Goal: Transaction & Acquisition: Download file/media

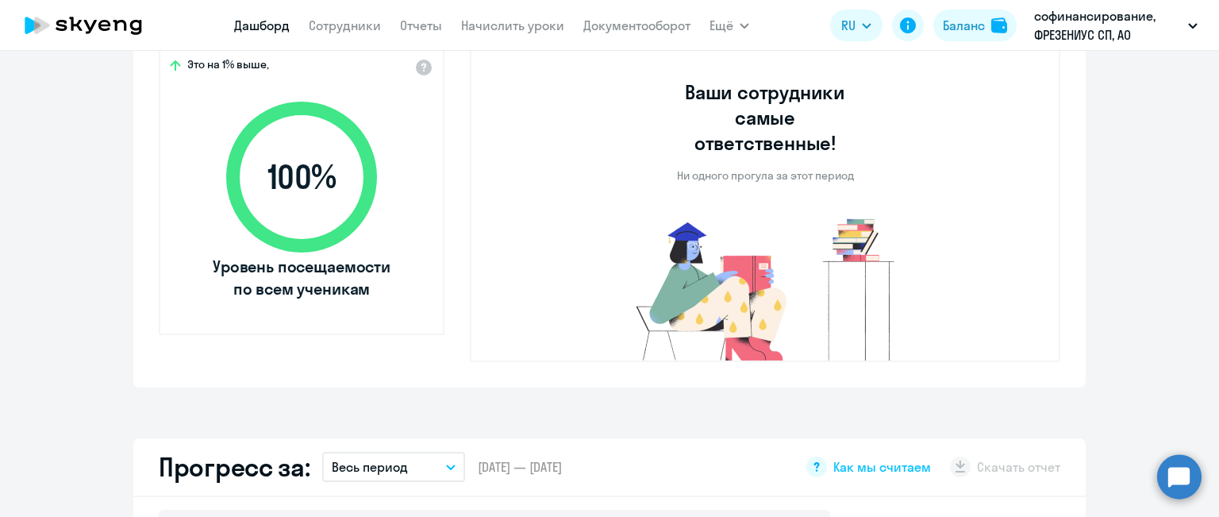
select select "30"
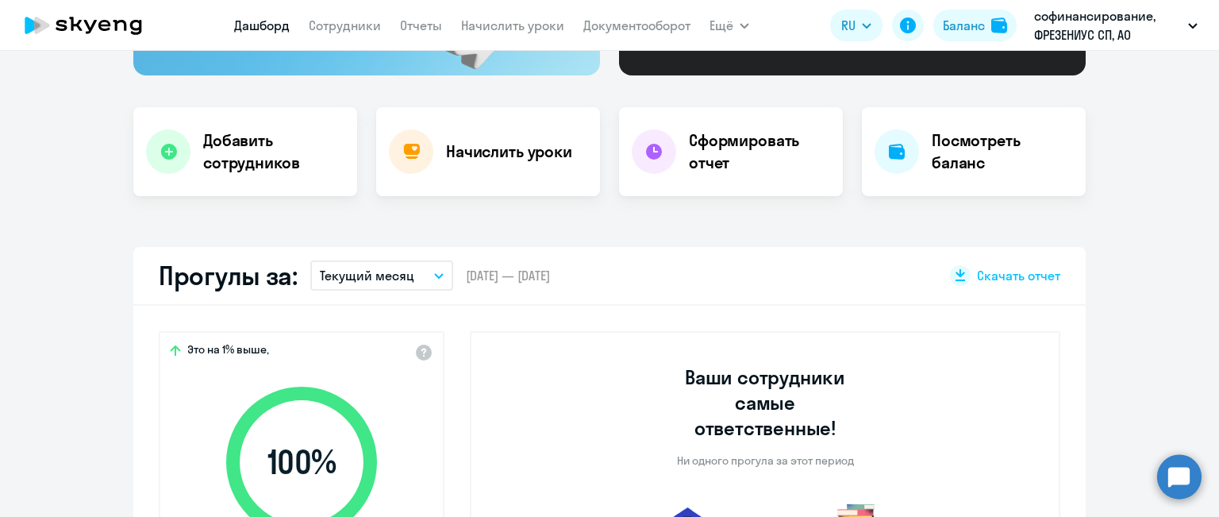
scroll to position [238, 0]
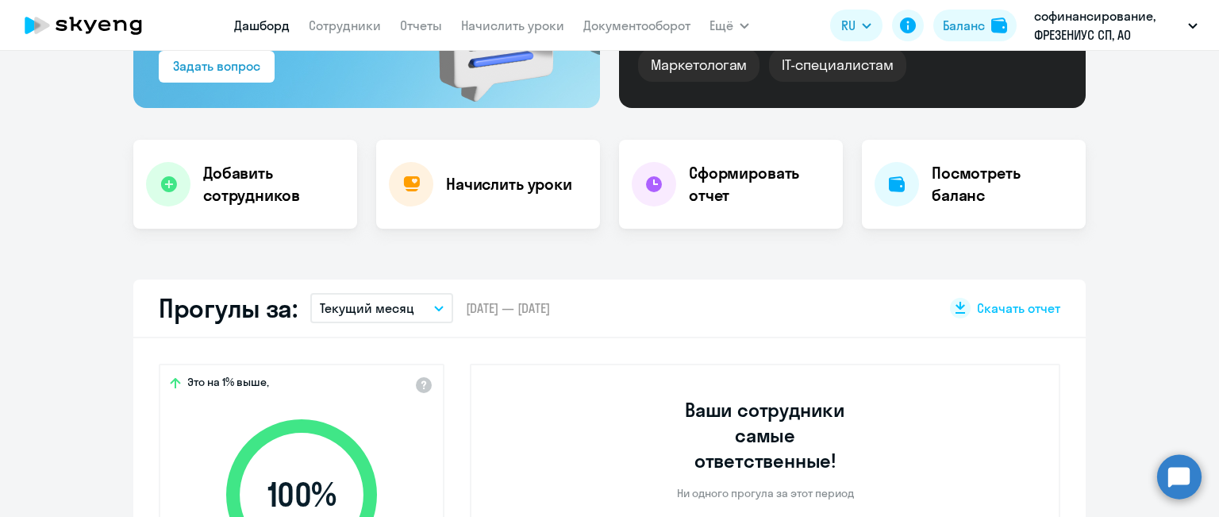
click at [364, 302] on p "Текущий месяц" at bounding box center [367, 307] width 94 height 19
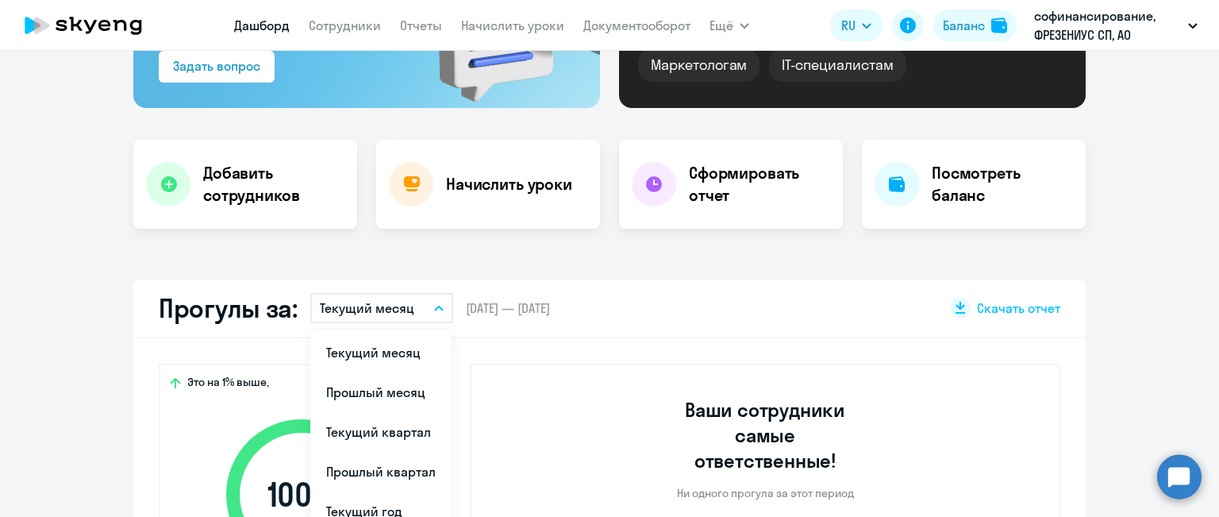
click at [354, 398] on li "Прошлый месяц" at bounding box center [380, 392] width 141 height 40
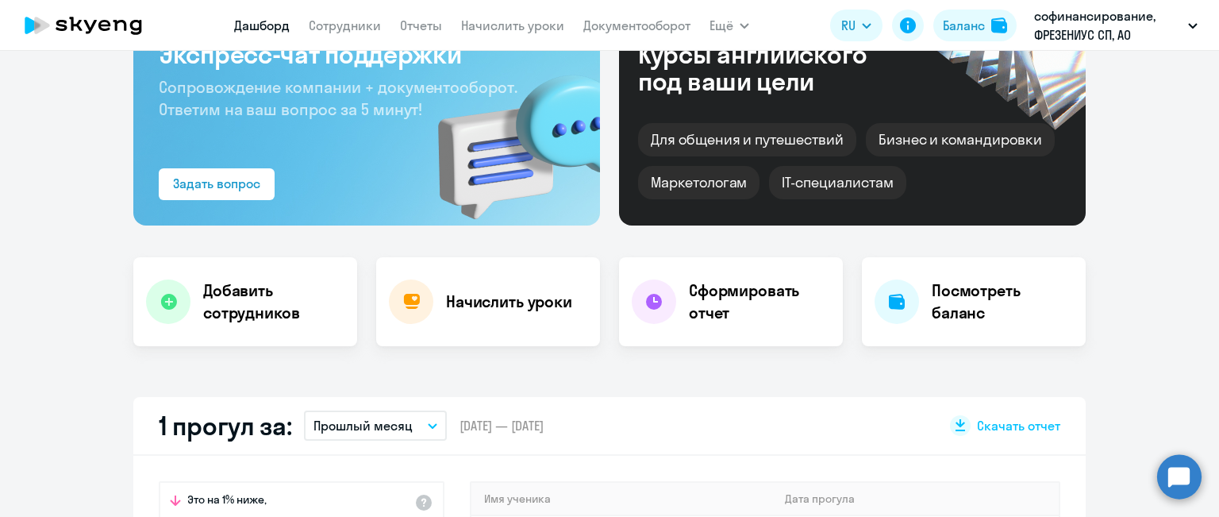
scroll to position [0, 0]
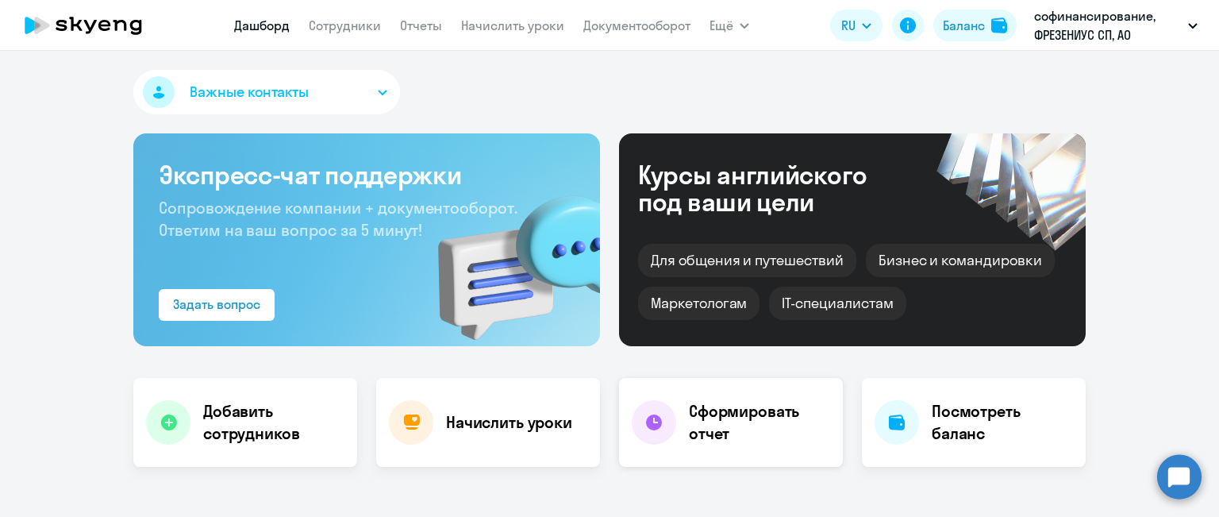
click at [734, 407] on h4 "Сформировать отчет" at bounding box center [759, 422] width 141 height 44
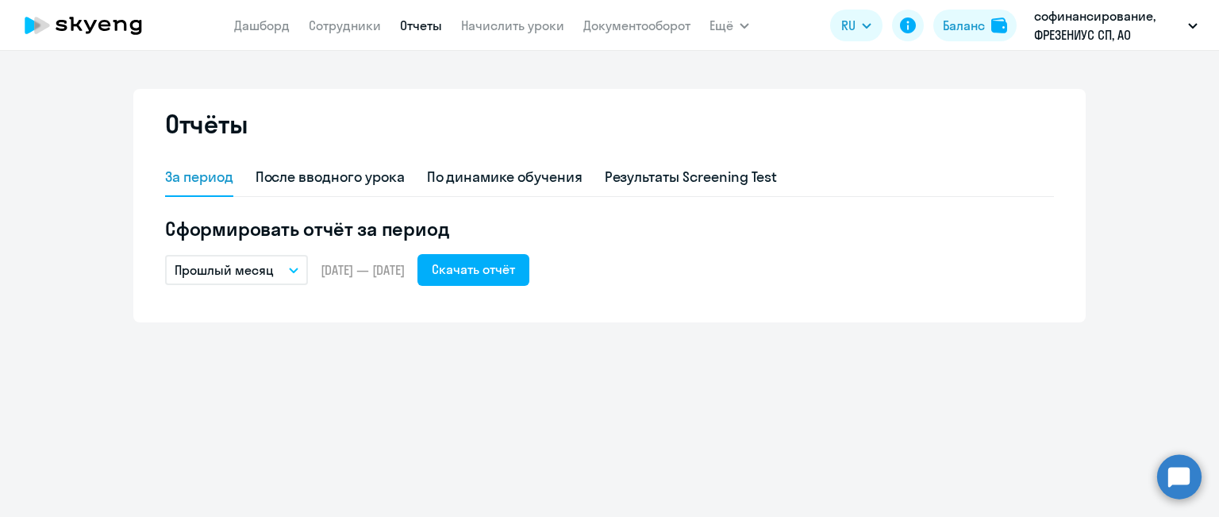
click at [223, 266] on p "Прошлый месяц" at bounding box center [224, 269] width 99 height 19
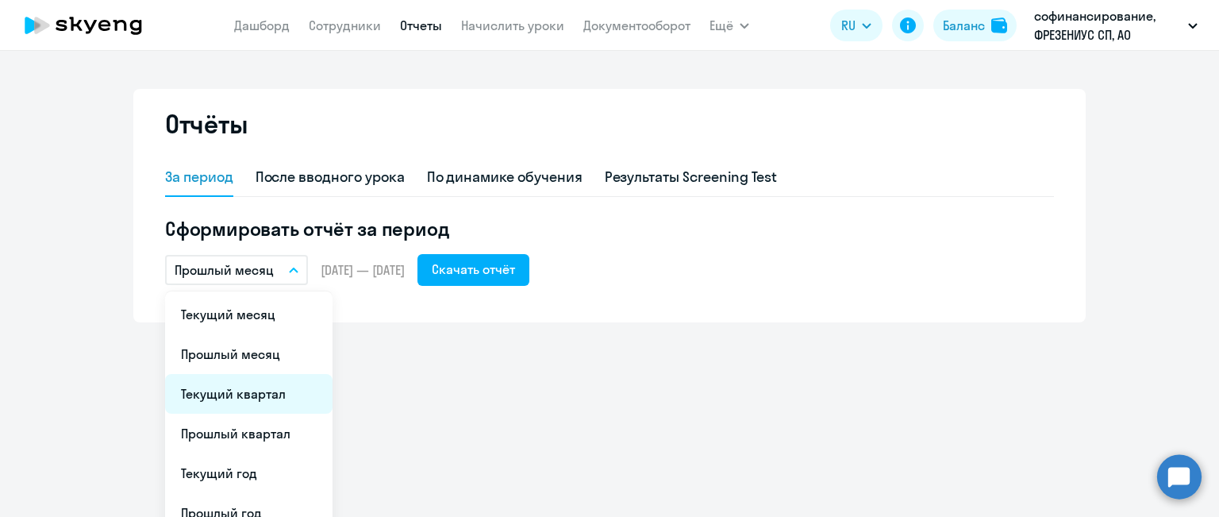
click at [235, 393] on li "Текущий квартал" at bounding box center [248, 394] width 167 height 40
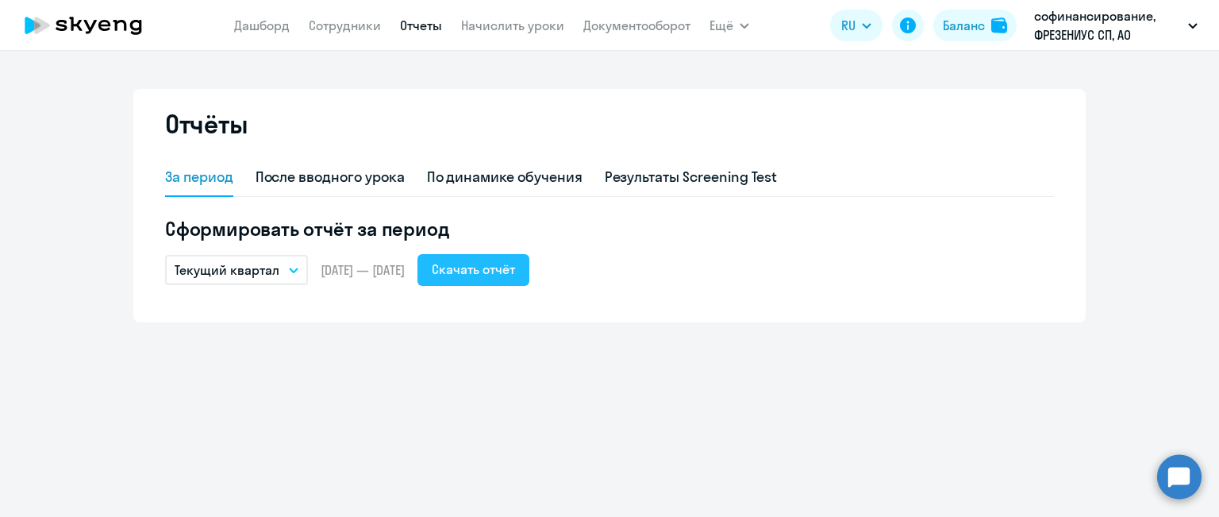
click at [515, 263] on div "Скачать отчёт" at bounding box center [473, 269] width 83 height 19
